Goal: Find specific page/section

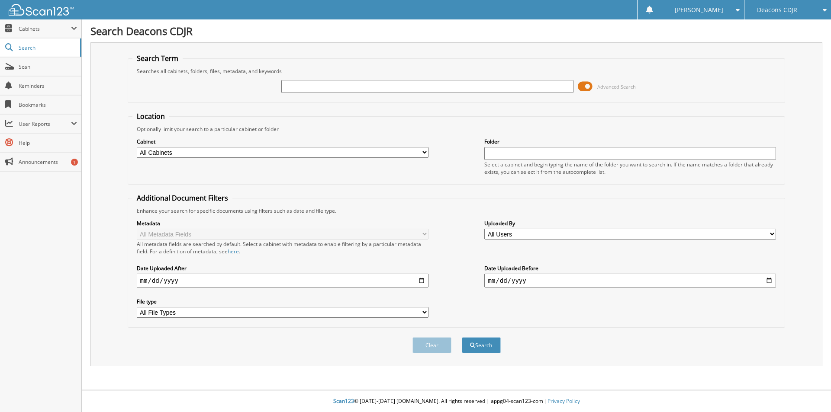
click at [33, 105] on span "Bookmarks" at bounding box center [48, 104] width 58 height 7
type input "40924"
click at [462, 337] on button "Search" at bounding box center [481, 345] width 39 height 16
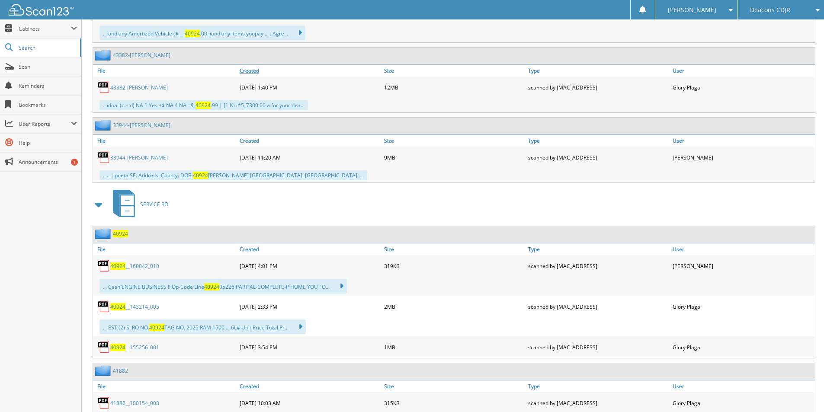
scroll to position [649, 0]
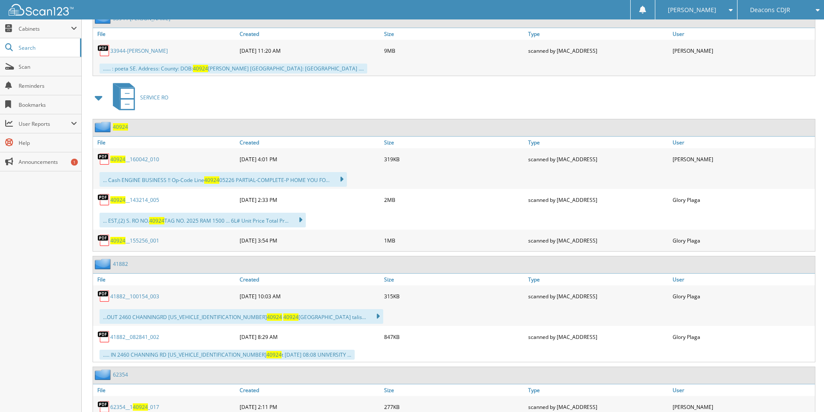
click at [119, 240] on span "40924" at bounding box center [117, 240] width 15 height 7
